Goal: Task Accomplishment & Management: Use online tool/utility

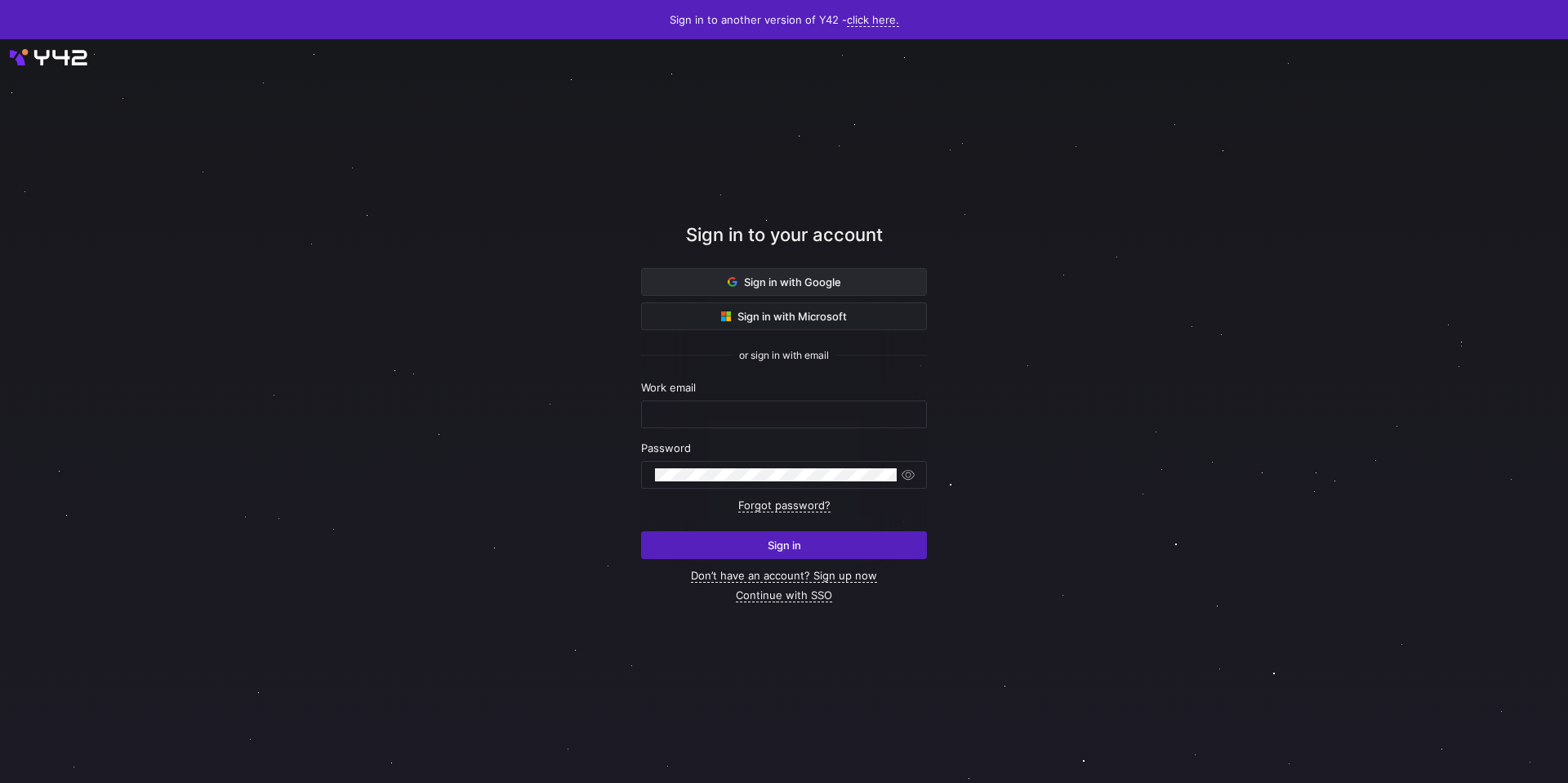
click at [842, 277] on span at bounding box center [784, 281] width 284 height 26
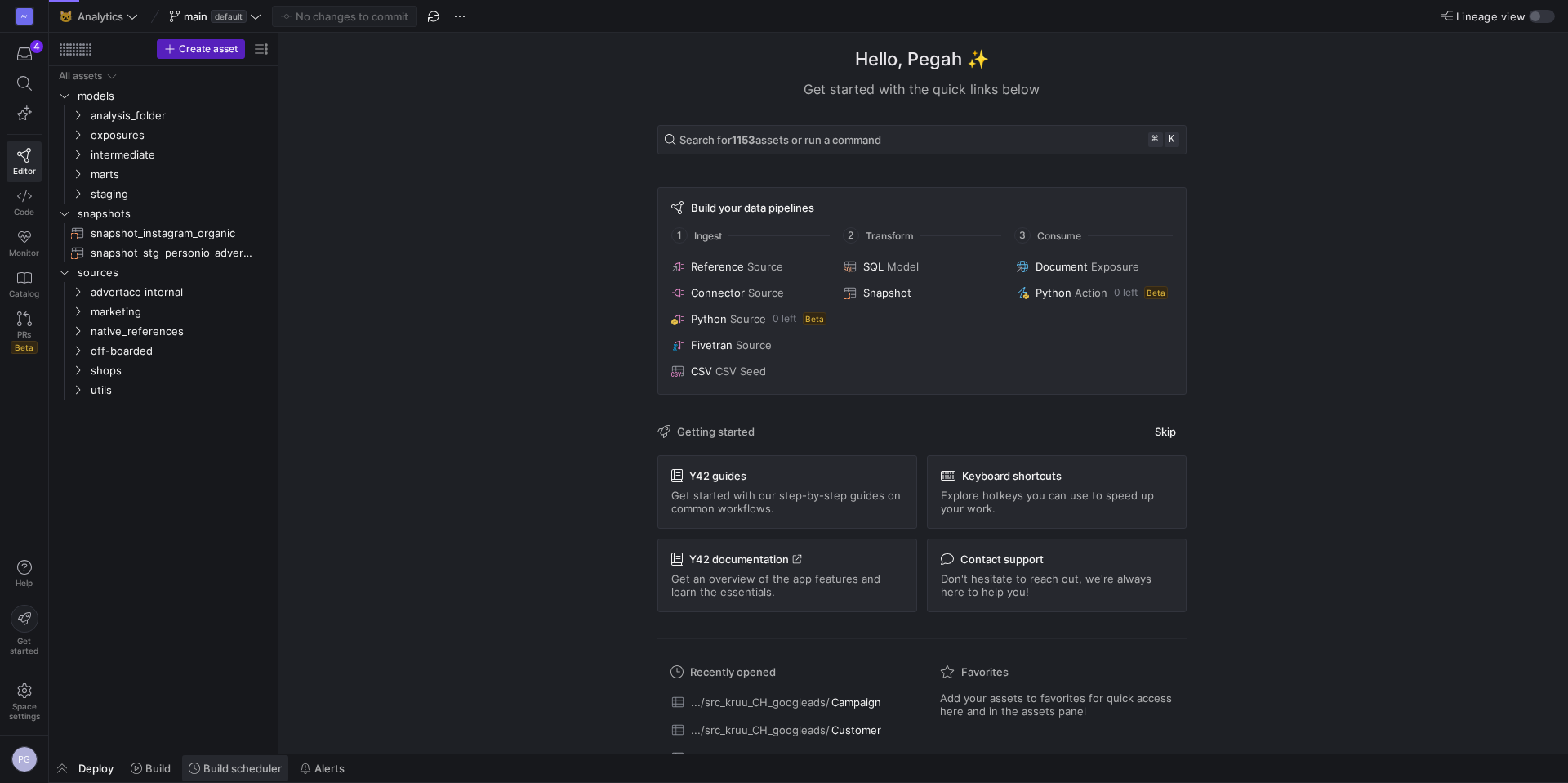
click at [249, 767] on span "Build scheduler" at bounding box center [243, 767] width 78 height 13
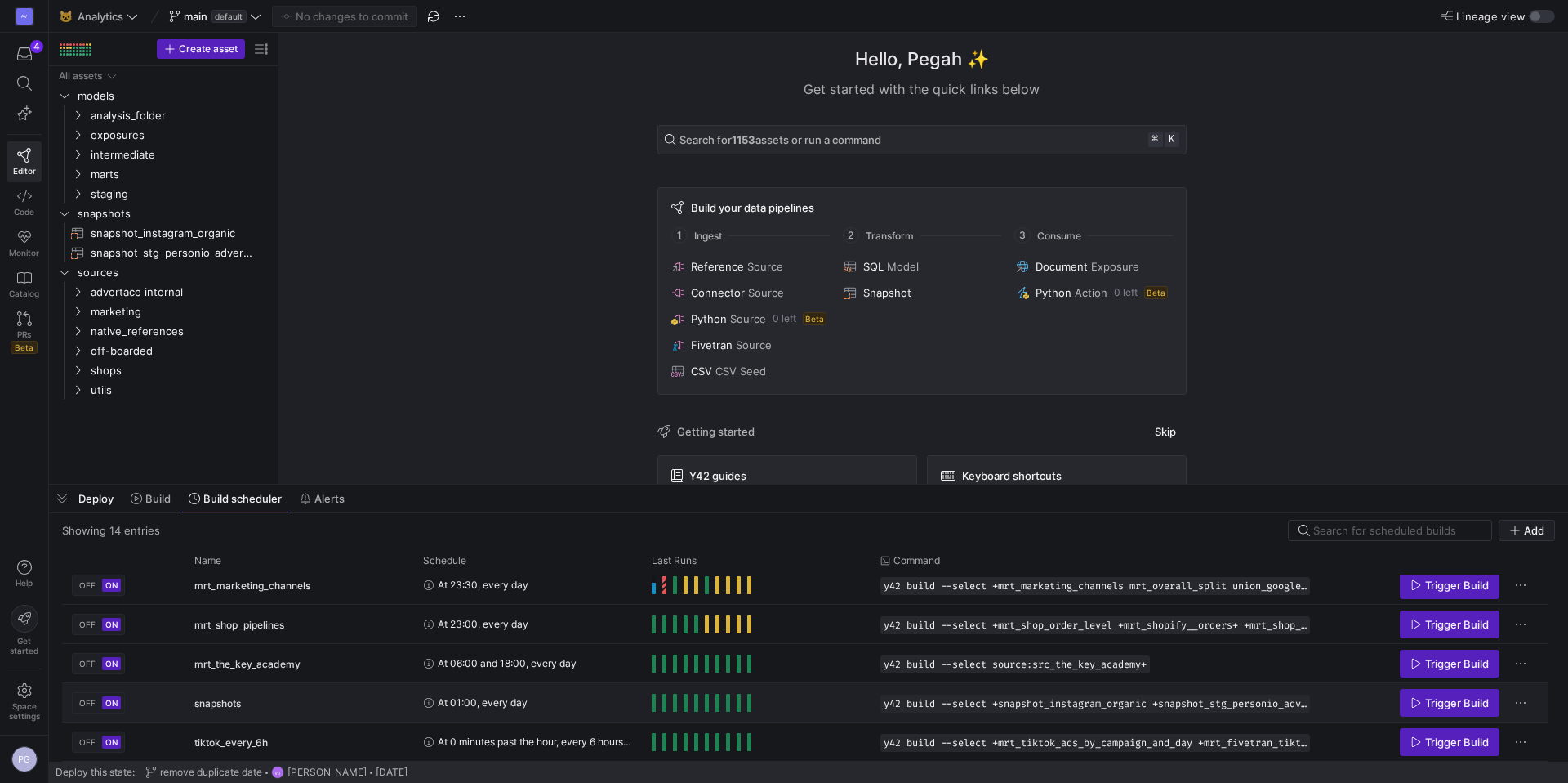
scroll to position [343, 0]
